Goal: Register for event/course

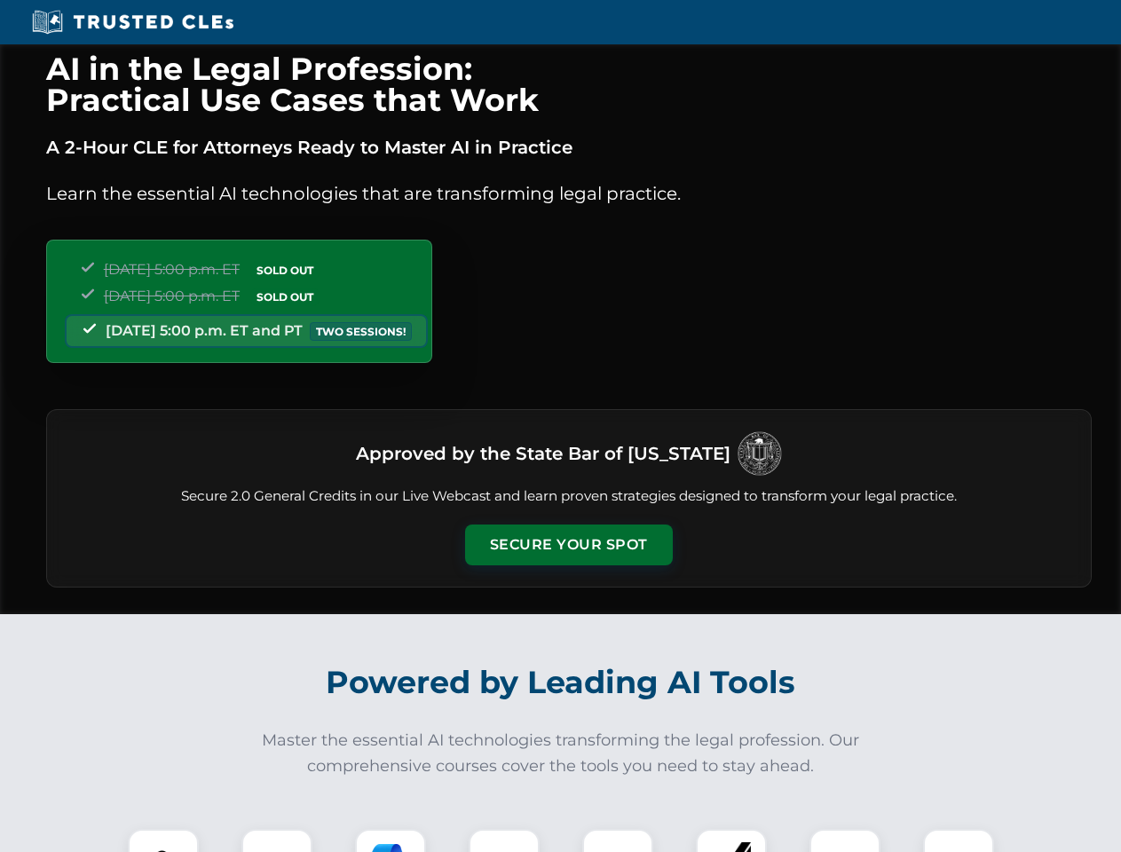
click at [568, 545] on button "Secure Your Spot" at bounding box center [569, 545] width 208 height 41
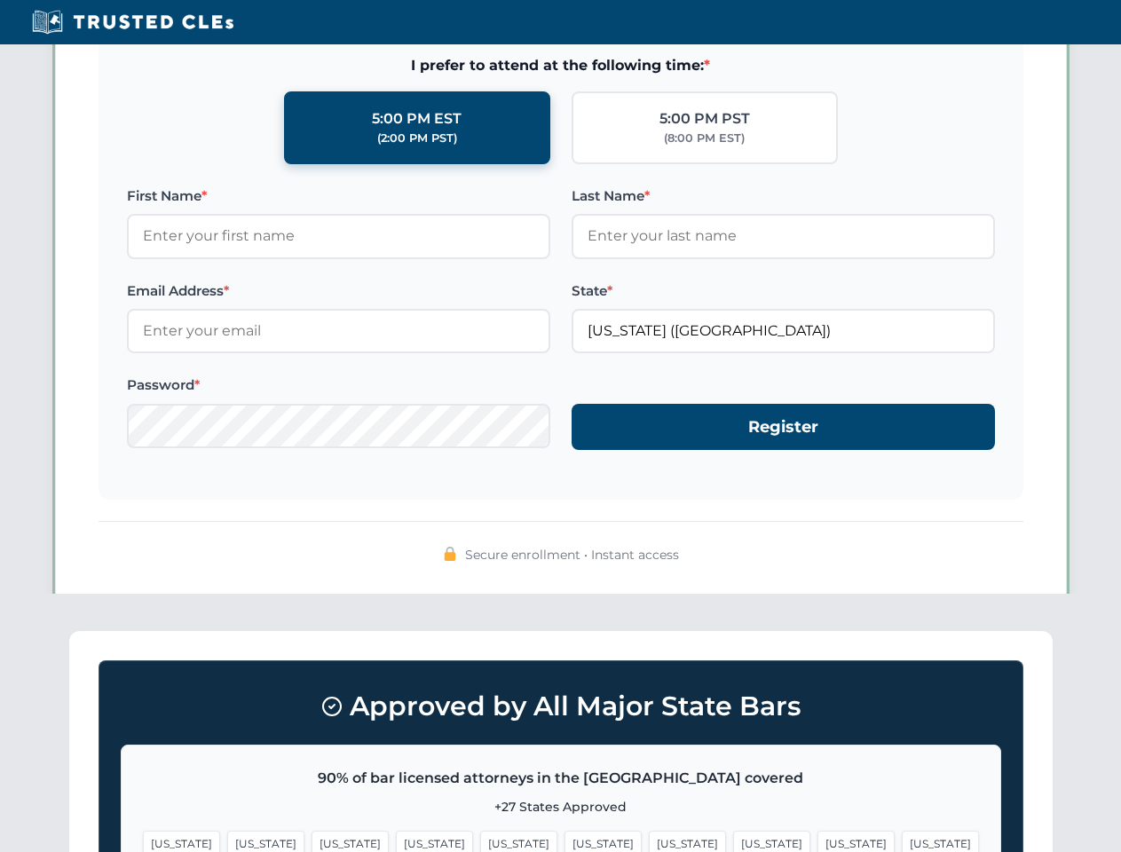
click at [649, 841] on span "[US_STATE]" at bounding box center [687, 844] width 77 height 26
click at [818, 841] on span "[US_STATE]" at bounding box center [856, 844] width 77 height 26
